Goal: Task Accomplishment & Management: Use online tool/utility

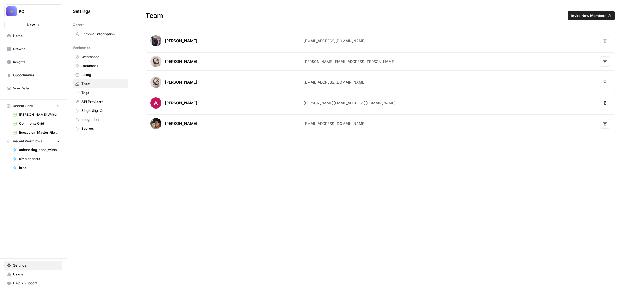
click at [60, 126] on span "Comments Grid" at bounding box center [39, 123] width 41 height 5
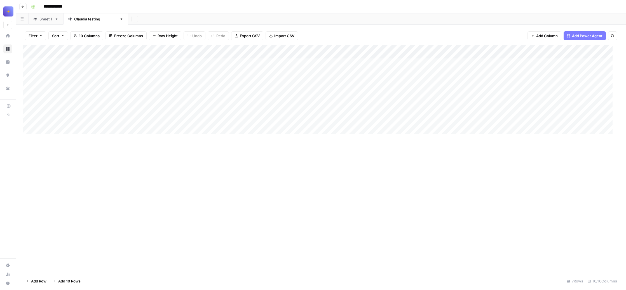
click at [52, 22] on div "Sheet 1" at bounding box center [45, 19] width 13 height 6
click at [58, 241] on div "Add Column" at bounding box center [318, 143] width 590 height 196
type textarea "**********"
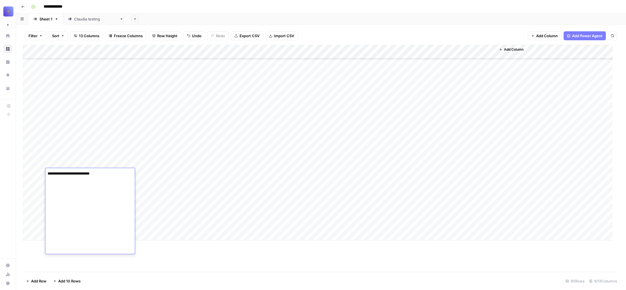
scroll to position [304, 0]
click at [211, 221] on div "Add Column" at bounding box center [318, 143] width 590 height 196
click at [323, 171] on div "Add Column" at bounding box center [318, 143] width 590 height 196
drag, startPoint x: 423, startPoint y: 172, endPoint x: 405, endPoint y: 127, distance: 48.6
click at [405, 127] on div "Add Column" at bounding box center [318, 143] width 590 height 196
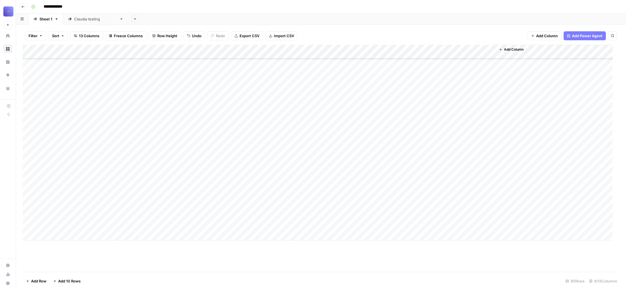
click at [221, 173] on div "Add Column" at bounding box center [318, 143] width 590 height 196
click at [120, 172] on div "Add Column" at bounding box center [318, 143] width 590 height 196
click at [393, 173] on div "Add Column" at bounding box center [318, 143] width 590 height 196
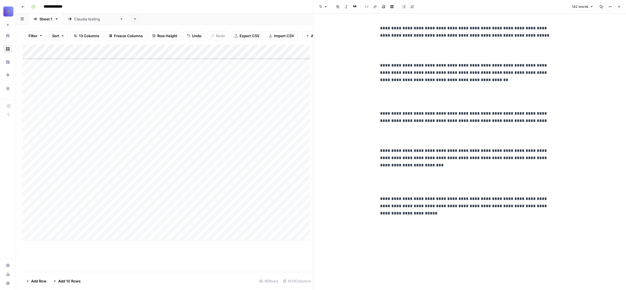
scroll to position [0, 0]
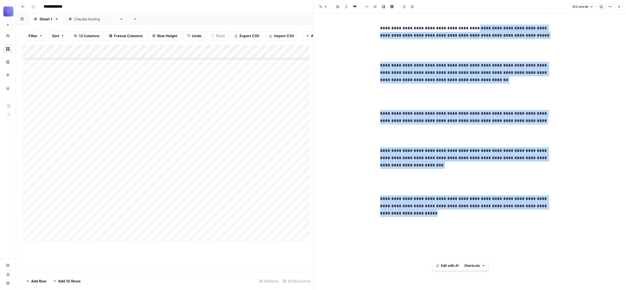
drag, startPoint x: 516, startPoint y: 41, endPoint x: 561, endPoint y: 258, distance: 221.1
click at [561, 241] on div "**********" at bounding box center [470, 131] width 186 height 219
copy div "**********"
